Goal: Navigation & Orientation: Find specific page/section

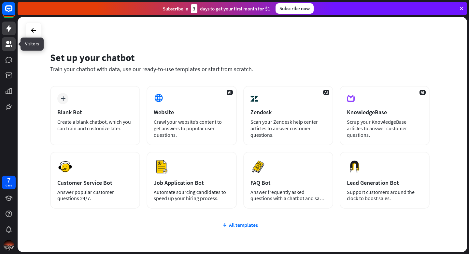
click at [7, 44] on icon at bounding box center [9, 44] width 8 height 8
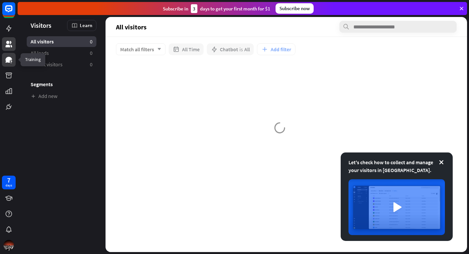
click at [7, 60] on icon at bounding box center [9, 60] width 7 height 6
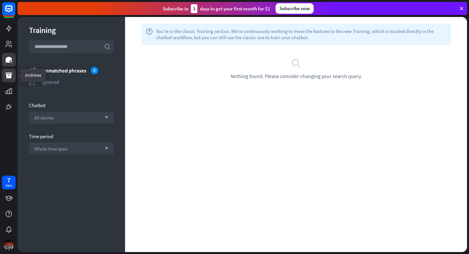
click at [7, 78] on icon at bounding box center [9, 75] width 7 height 6
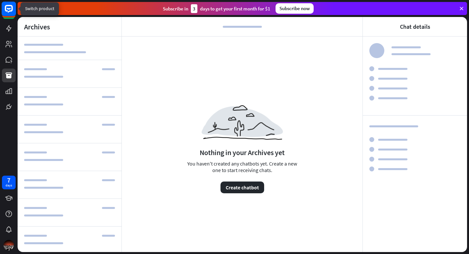
click at [7, 10] on icon at bounding box center [9, 9] width 8 height 8
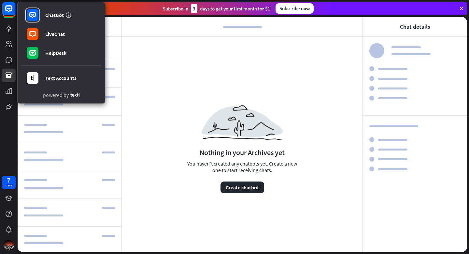
click at [151, 137] on div "Nothing in your Archives yet You haven't created any chatbots yet. Create a new…" at bounding box center [242, 145] width 241 height 217
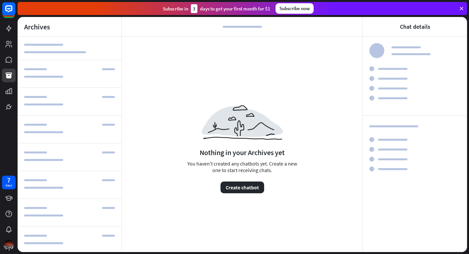
click at [462, 9] on icon at bounding box center [462, 9] width 6 height 6
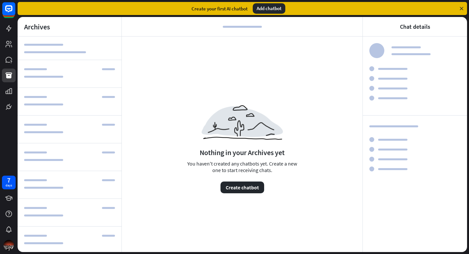
click at [462, 9] on icon at bounding box center [462, 9] width 6 height 6
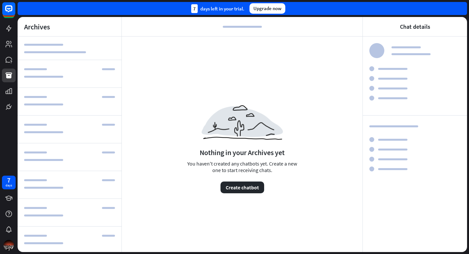
click at [462, 9] on div "7 days left in your trial. Upgrade now" at bounding box center [243, 8] width 450 height 13
click at [10, 30] on icon at bounding box center [9, 28] width 8 height 8
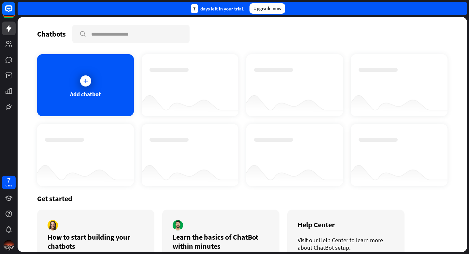
click at [165, 92] on div at bounding box center [190, 103] width 97 height 25
click at [7, 245] on img at bounding box center [9, 245] width 10 height 10
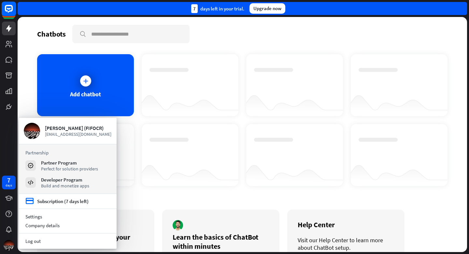
click at [9, 8] on icon at bounding box center [9, 9] width 4 height 2
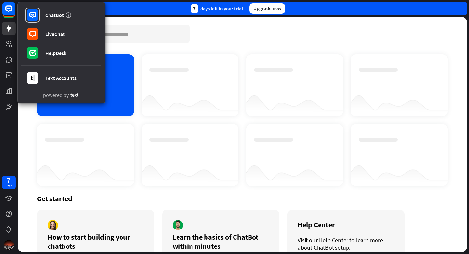
click at [255, 82] on div at bounding box center [294, 79] width 81 height 23
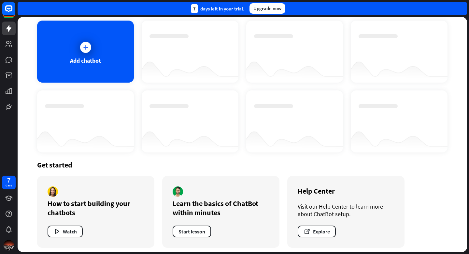
scroll to position [37, 0]
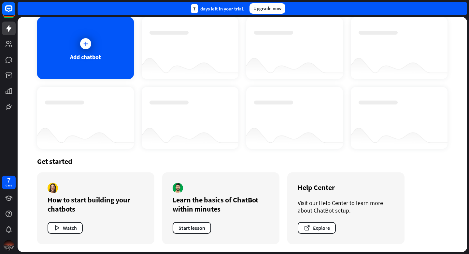
click at [8, 246] on img at bounding box center [9, 245] width 10 height 10
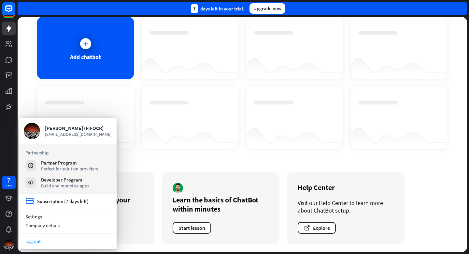
click at [33, 241] on link "Log out" at bounding box center [68, 240] width 98 height 9
